Goal: Task Accomplishment & Management: Manage account settings

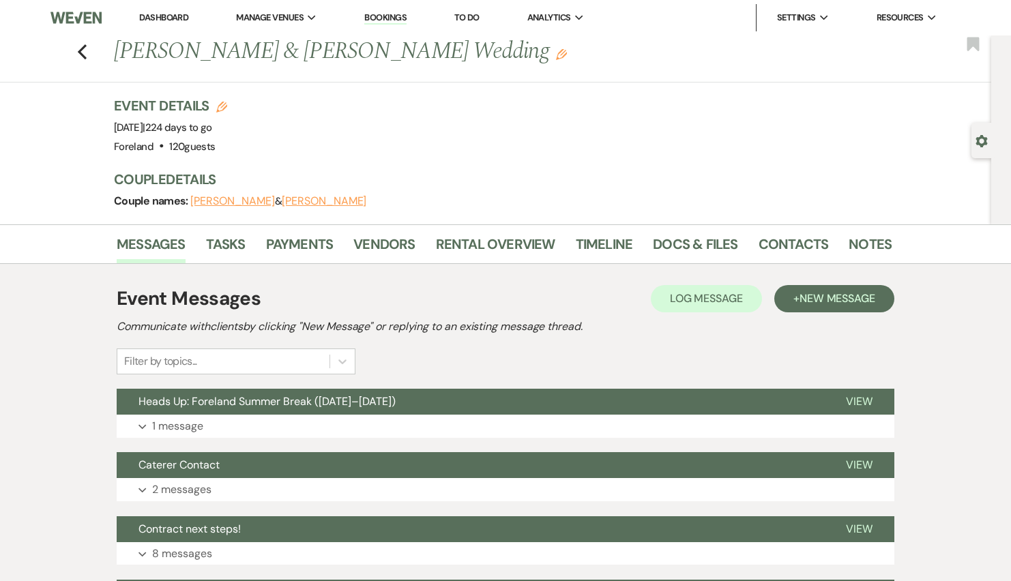
click at [91, 55] on div "Previous [PERSON_NAME] & [PERSON_NAME] Wedding Edit Bookmark" at bounding box center [492, 58] width 998 height 47
click at [77, 54] on icon "Previous" at bounding box center [82, 52] width 10 height 16
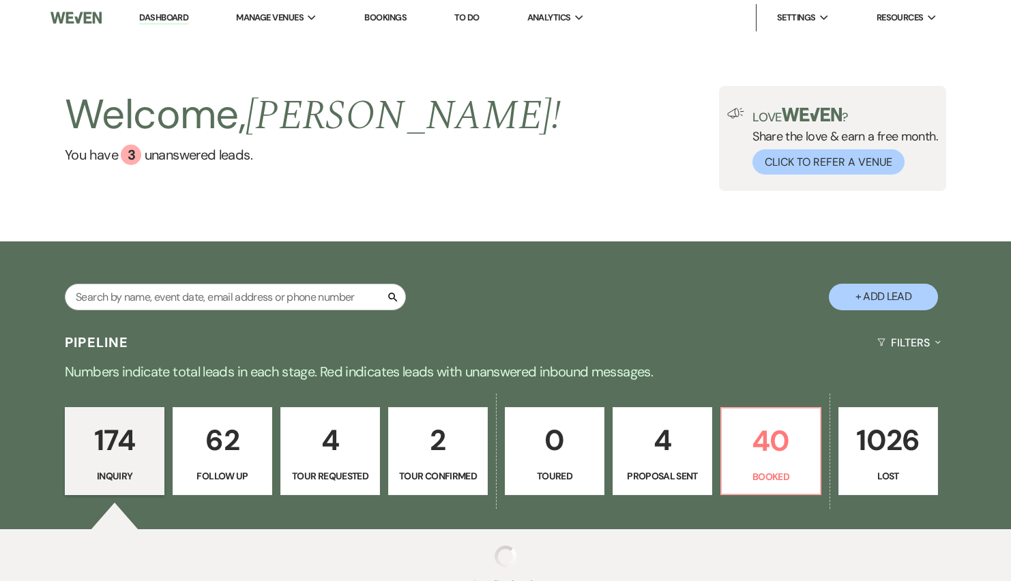
click at [147, 12] on link "Dashboard" at bounding box center [163, 18] width 49 height 13
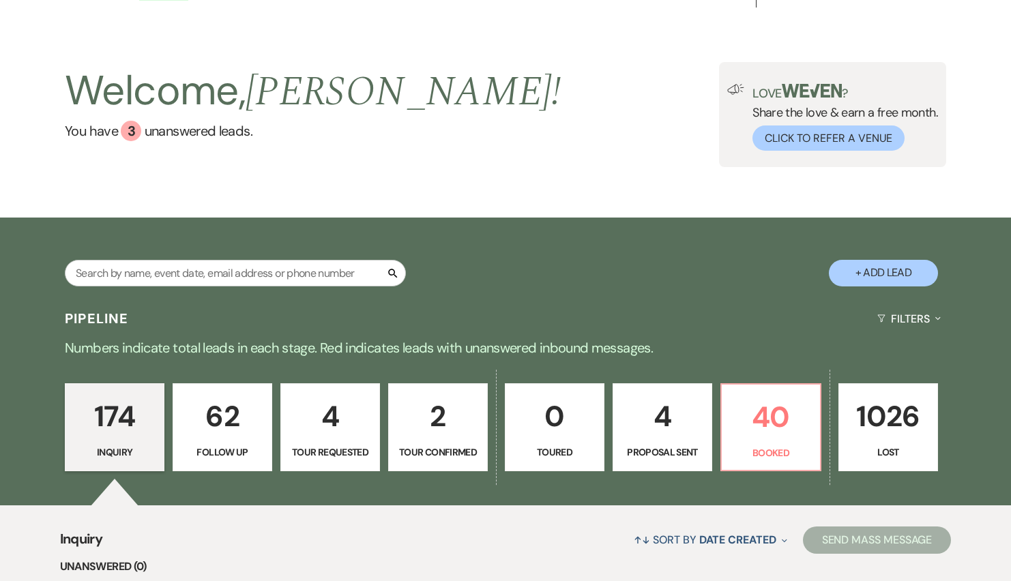
scroll to position [23, 0]
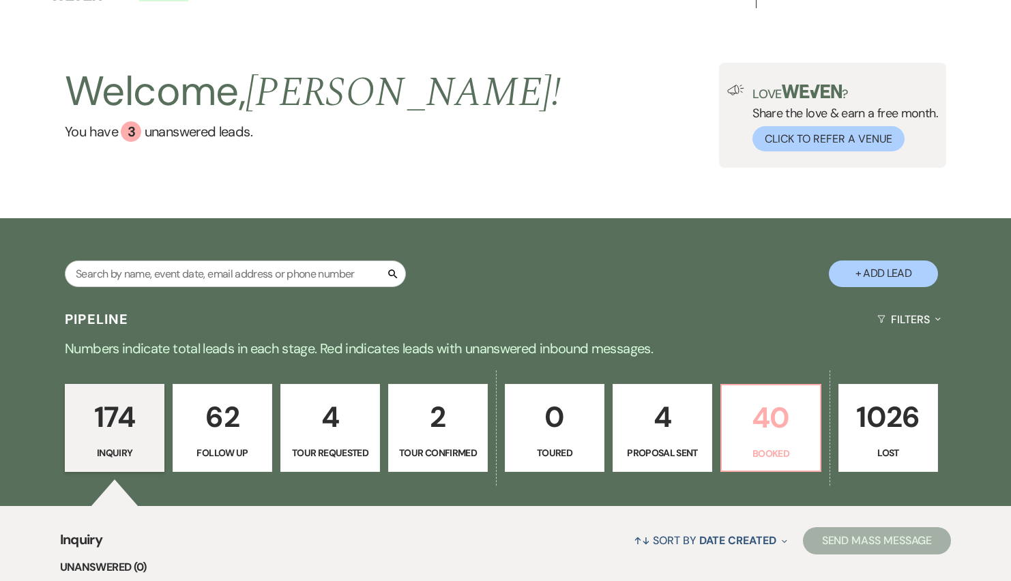
click at [810, 443] on link "40 Booked" at bounding box center [770, 428] width 101 height 89
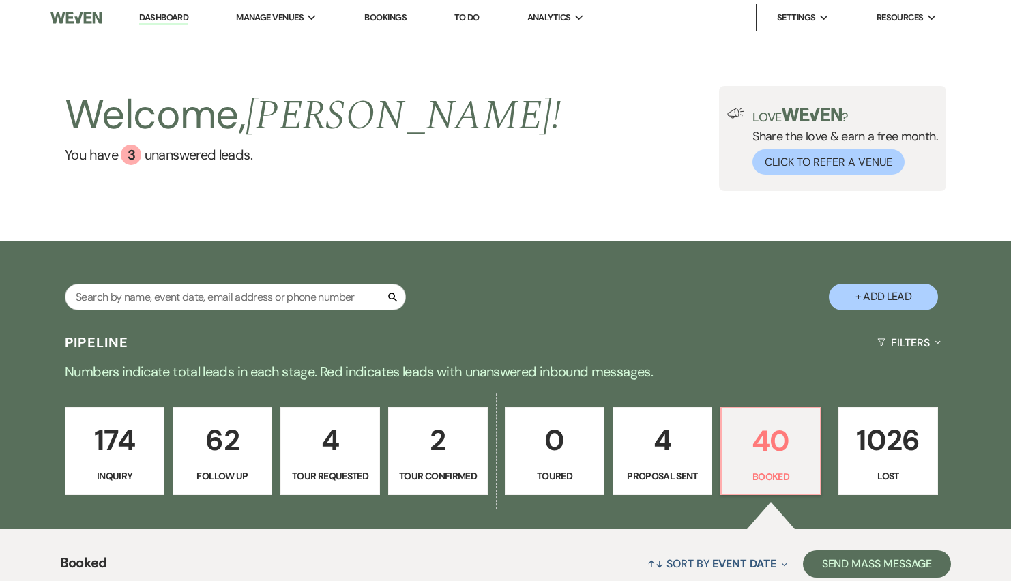
click at [380, 21] on link "Bookings" at bounding box center [385, 18] width 42 height 12
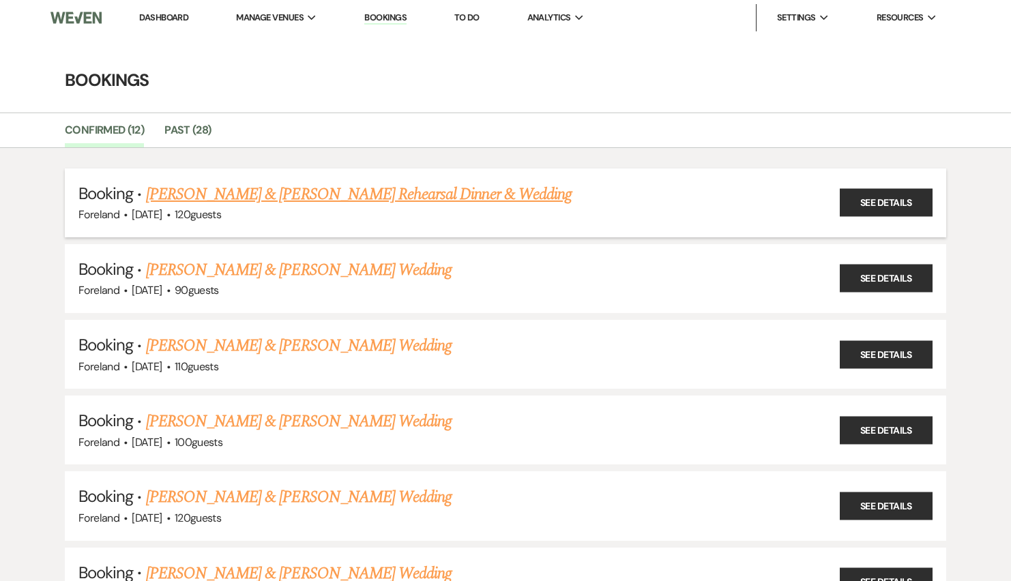
scroll to position [38, 0]
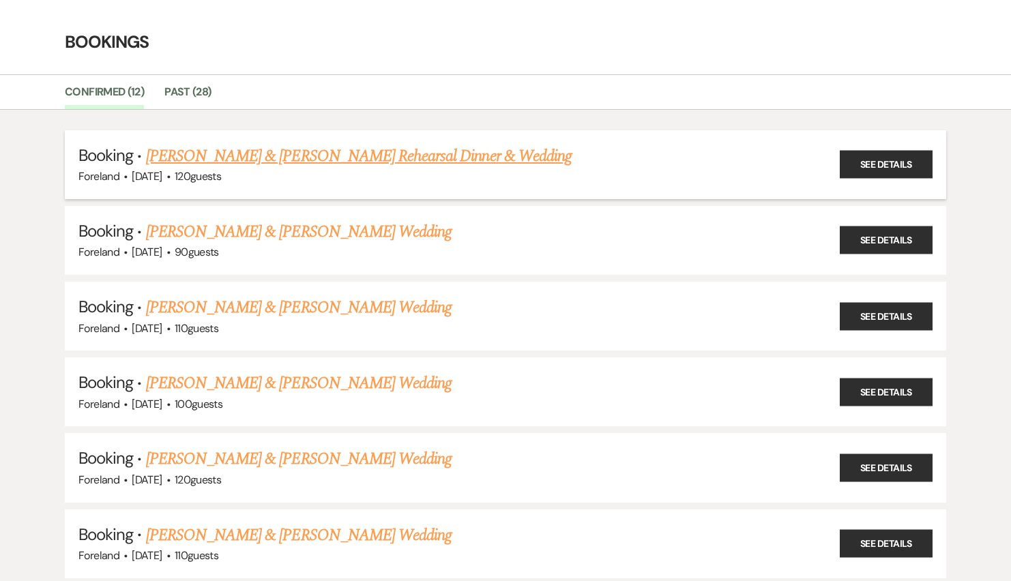
click at [809, 169] on div "Foreland · [DATE] · 120 guests" at bounding box center [505, 177] width 854 height 18
click at [883, 169] on link "See Details" at bounding box center [886, 165] width 93 height 28
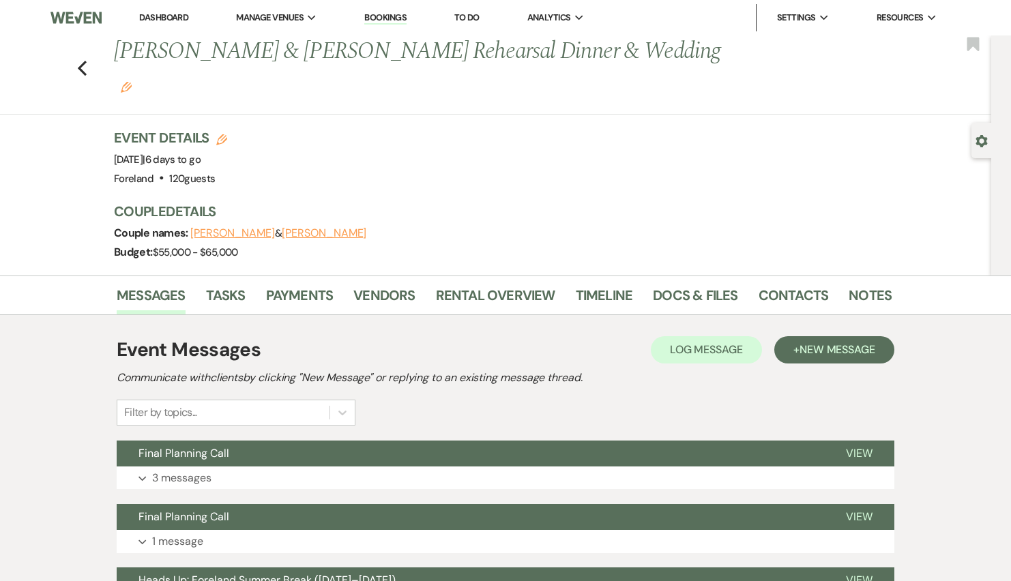
click at [986, 149] on div "Gear Settings" at bounding box center [984, 140] width 26 height 35
click at [983, 143] on use "button" at bounding box center [981, 141] width 12 height 12
select select "5"
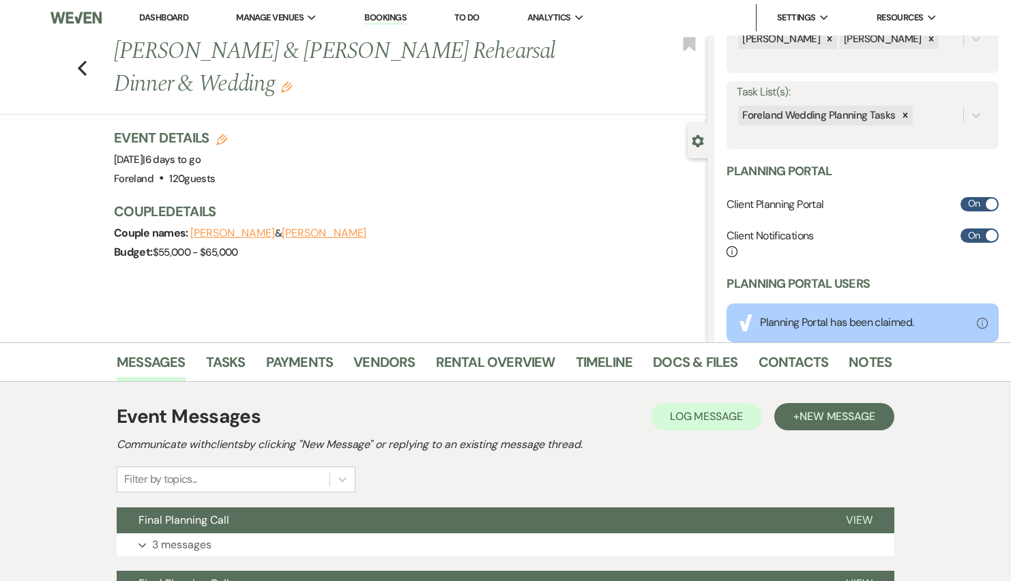
scroll to position [410, 0]
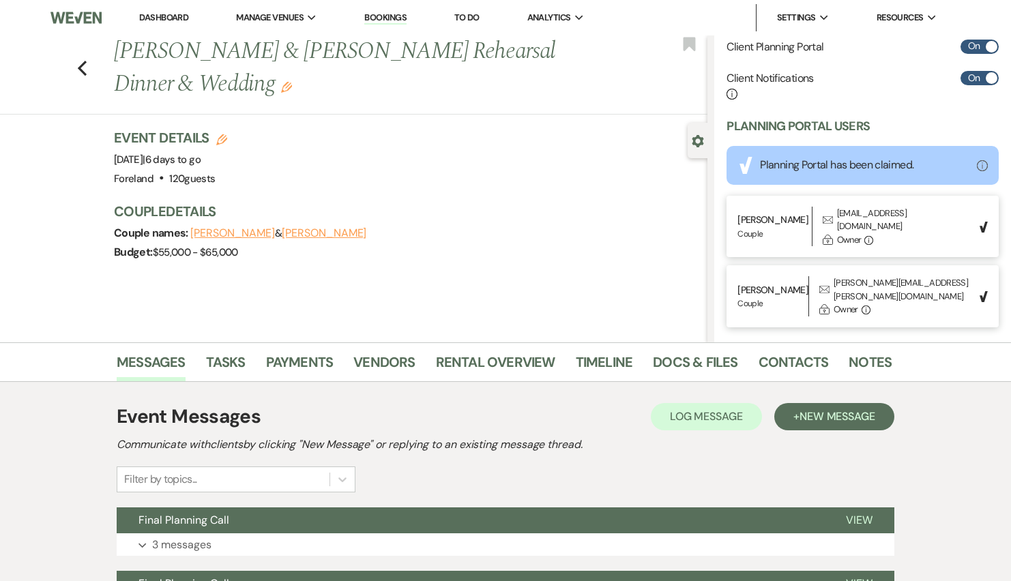
click at [698, 137] on use "button" at bounding box center [698, 141] width 12 height 12
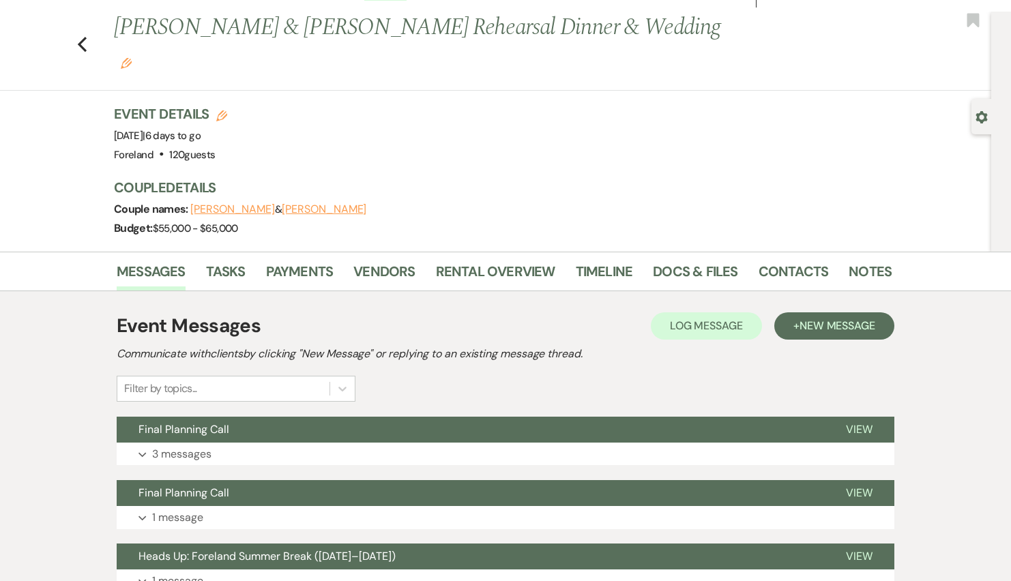
scroll to position [0, 0]
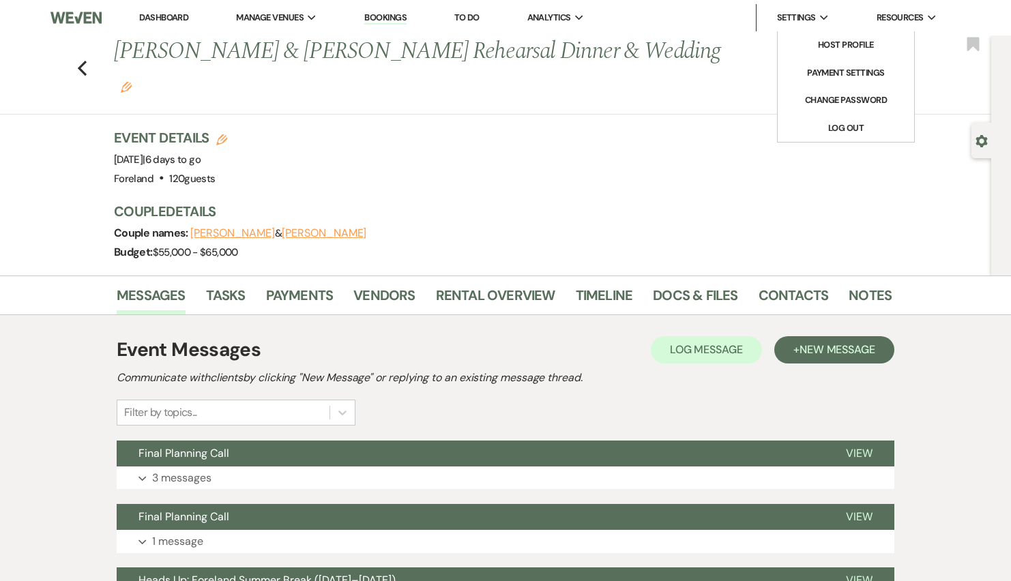
click at [799, 7] on li "Settings Expand Host Profile Payment Settings Change Password Log Out" at bounding box center [796, 17] width 80 height 27
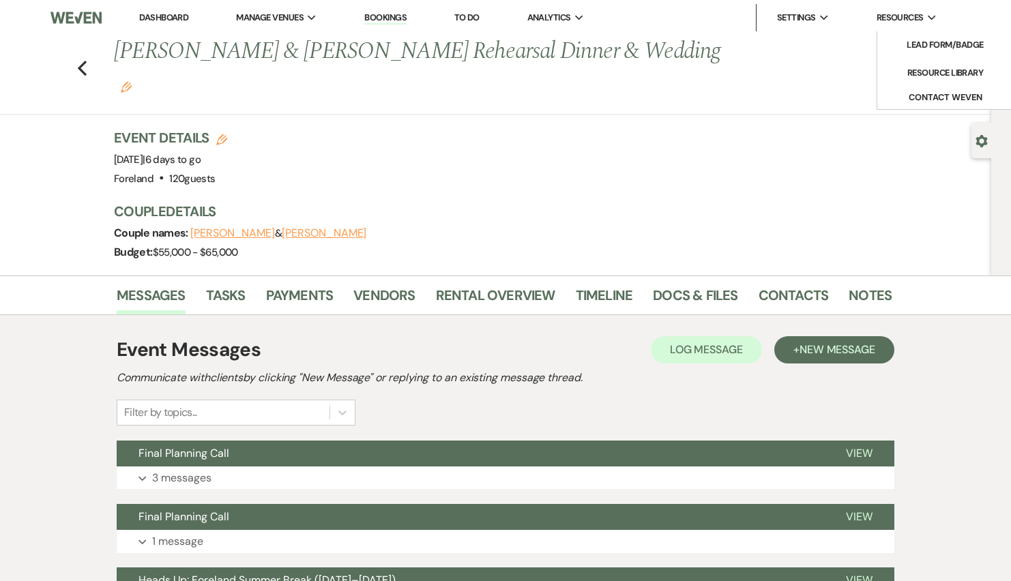
click at [883, 21] on span "Resources" at bounding box center [899, 18] width 47 height 14
click at [87, 63] on div "Previous [PERSON_NAME] & [PERSON_NAME] Rehearsal Dinner & Wedding Edit Bookmark" at bounding box center [492, 74] width 998 height 79
click at [81, 61] on use "button" at bounding box center [82, 68] width 9 height 15
